Goal: Task Accomplishment & Management: Manage account settings

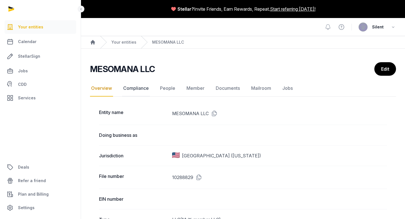
click at [133, 92] on link "Compliance" at bounding box center [136, 88] width 28 height 16
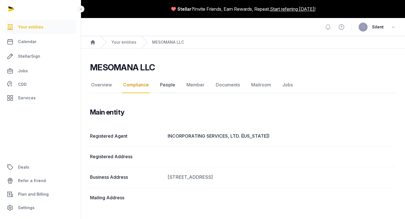
click at [168, 86] on link "People" at bounding box center [167, 85] width 17 height 16
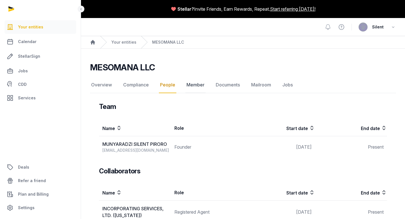
click at [192, 89] on link "Member" at bounding box center [195, 85] width 20 height 16
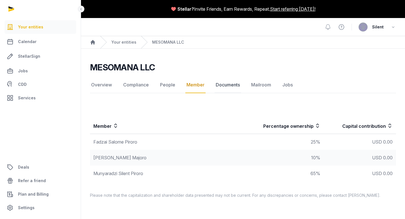
click at [225, 88] on link "Documents" at bounding box center [228, 85] width 26 height 16
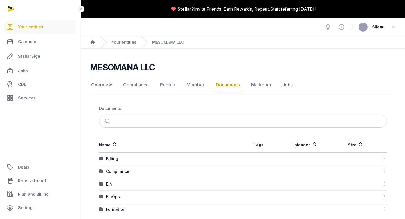
scroll to position [21, 0]
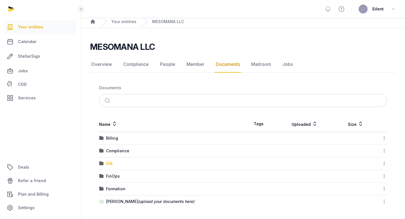
click at [110, 163] on div "EIN" at bounding box center [109, 164] width 6 height 6
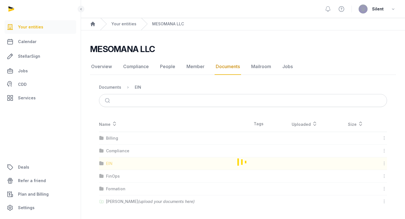
scroll to position [0, 0]
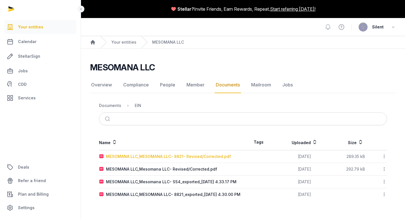
click at [157, 157] on div "MESOMANA LLC_MESOMANA LLC- 8821- Revised/Corrected.pdf" at bounding box center [168, 157] width 125 height 6
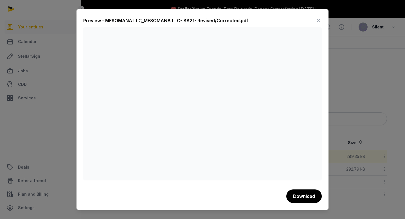
click at [317, 22] on icon at bounding box center [318, 20] width 7 height 9
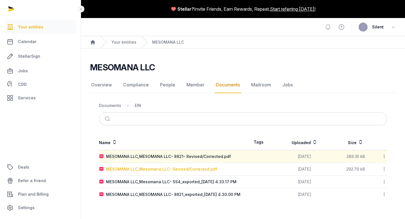
click at [193, 170] on div "MESOMANA LLC_Mesomana LLC- Revised/Corrected.pdf" at bounding box center [161, 169] width 111 height 6
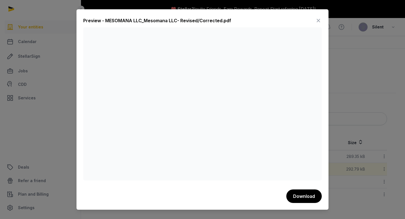
click at [318, 20] on icon at bounding box center [318, 20] width 7 height 9
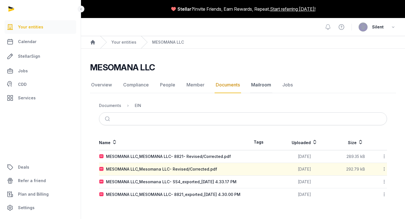
click at [258, 86] on link "Mailroom" at bounding box center [261, 85] width 22 height 16
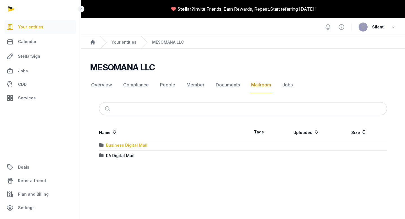
click at [134, 145] on div "Business Digital Mail" at bounding box center [126, 145] width 41 height 6
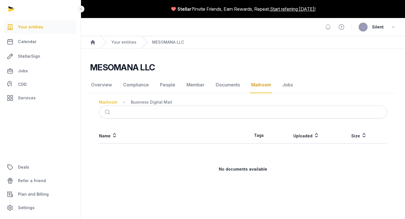
click at [115, 103] on div "Mailroom" at bounding box center [108, 102] width 18 height 6
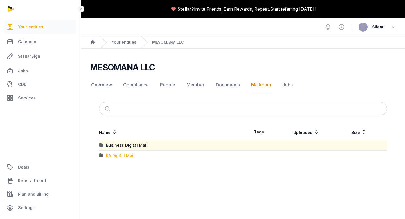
click at [115, 155] on div "RA Digital Mail" at bounding box center [120, 156] width 28 height 6
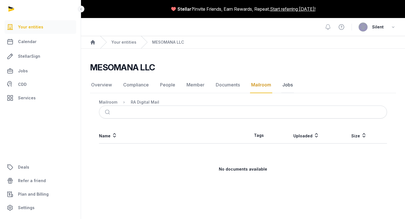
click at [282, 86] on link "Jobs" at bounding box center [287, 85] width 13 height 16
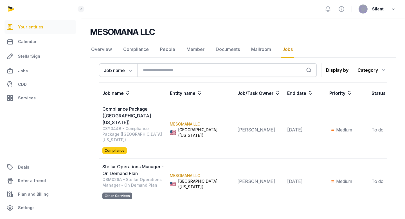
scroll to position [28, 0]
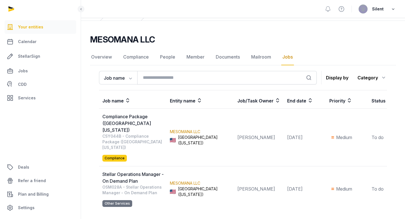
click at [395, 8] on icon "button" at bounding box center [394, 9] width 6 height 8
click at [354, 21] on link "Your Profile" at bounding box center [364, 22] width 63 height 10
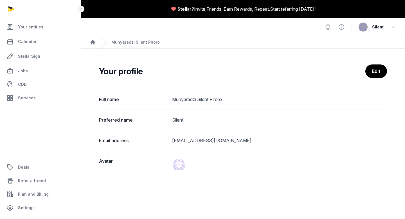
click at [177, 162] on img at bounding box center [179, 165] width 14 height 14
click at [367, 68] on link "Edit" at bounding box center [376, 71] width 22 height 14
